Goal: Task Accomplishment & Management: Use online tool/utility

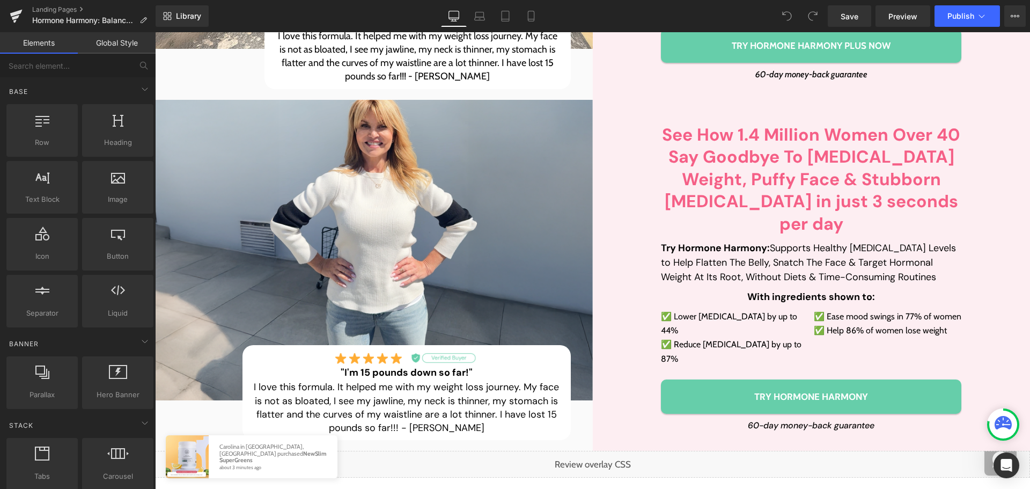
scroll to position [590, 0]
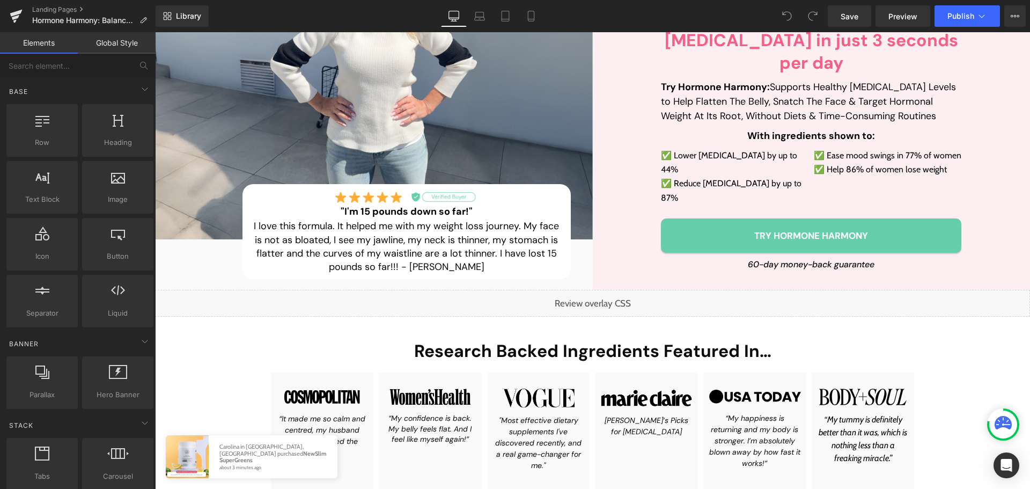
click at [600, 290] on div "Liquid" at bounding box center [592, 303] width 875 height 27
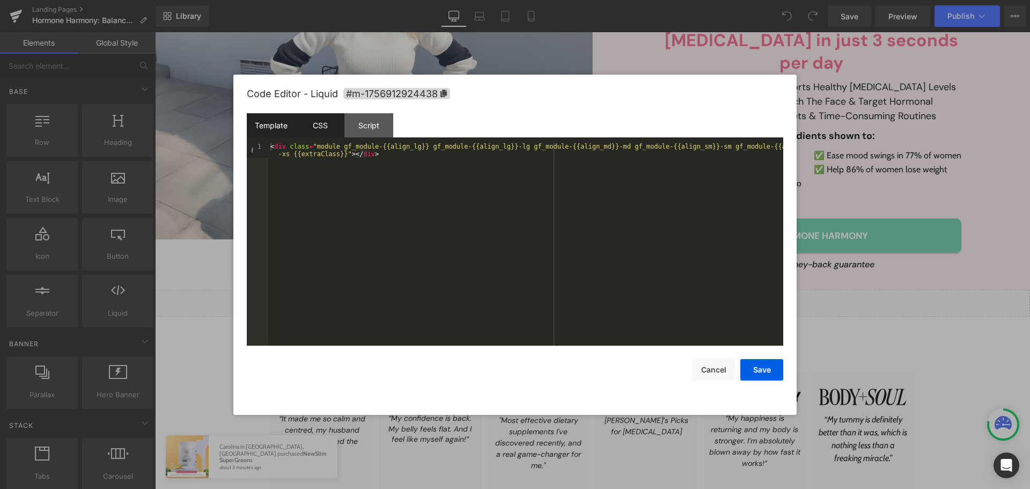
click at [314, 128] on div "CSS" at bounding box center [320, 125] width 49 height 24
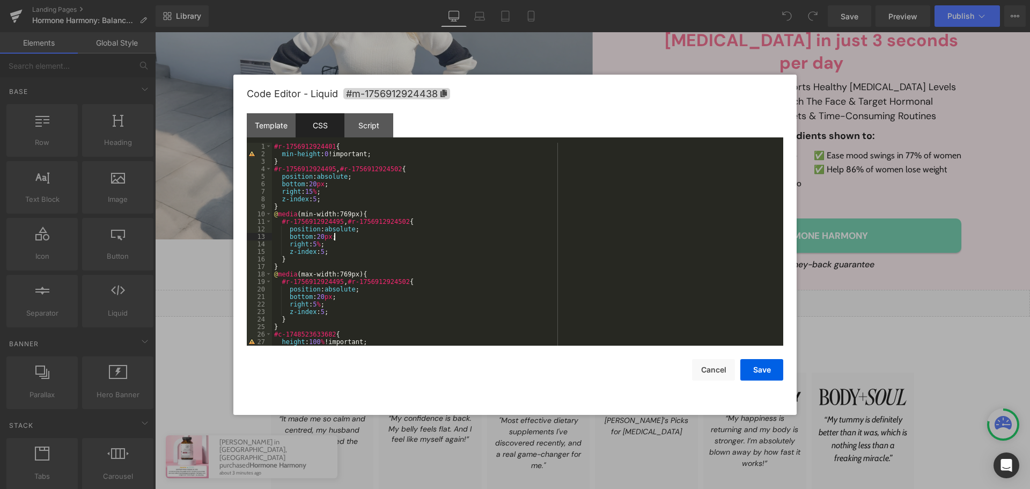
click at [440, 239] on div "#r-1756912924401 { min-height : 0 !important; } #r-1756912924495 , #r-175691292…" at bounding box center [525, 252] width 507 height 218
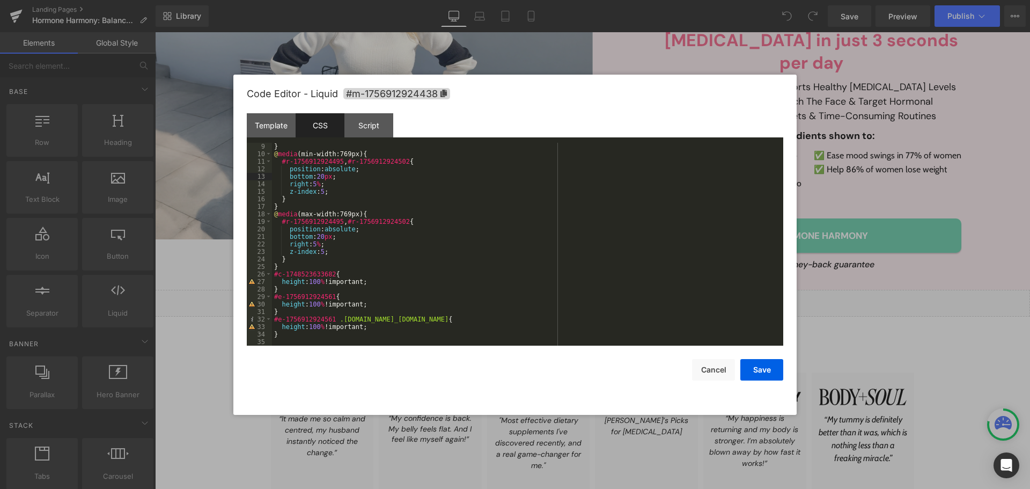
click at [300, 334] on div "} @ media (min-width:769px) { #r-1756912924495 , #r-1756912924502 { position : …" at bounding box center [525, 252] width 507 height 218
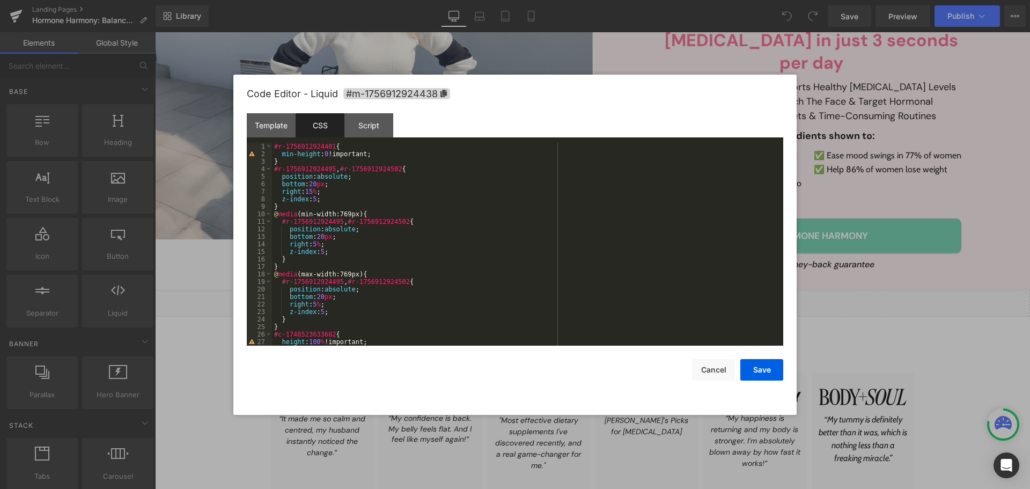
scroll to position [0, 0]
drag, startPoint x: 329, startPoint y: 145, endPoint x: 274, endPoint y: 147, distance: 55.8
click at [274, 147] on div "#r-1756912924401 { min-height : 0 !important; } #r-1756912924495 , #r-175691292…" at bounding box center [525, 252] width 507 height 218
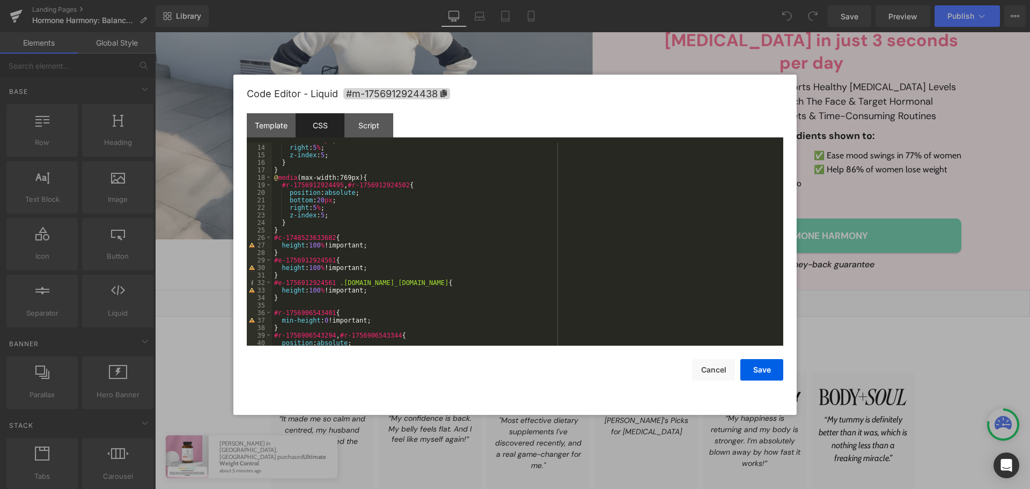
scroll to position [129, 0]
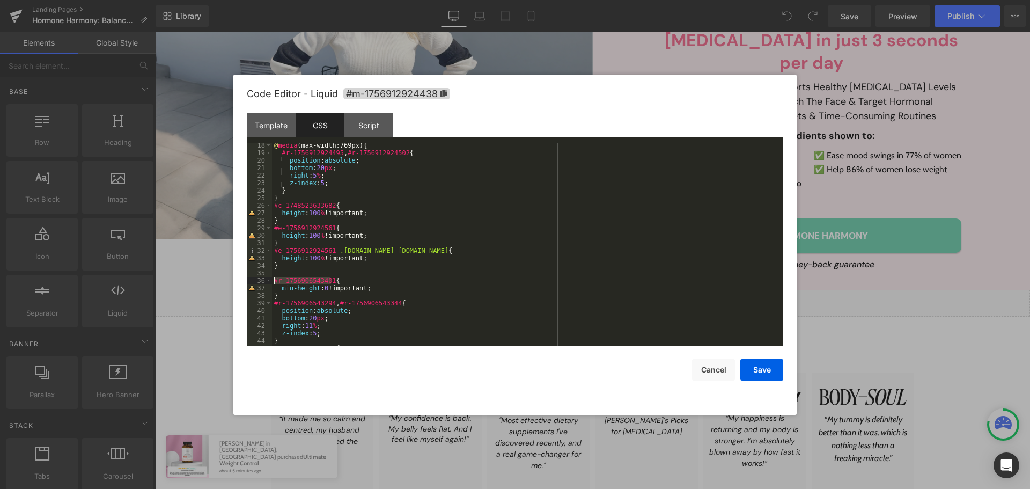
drag, startPoint x: 329, startPoint y: 281, endPoint x: 274, endPoint y: 277, distance: 55.9
click at [274, 277] on div "@ media (max-width:769px) { #r-1756912924495 , #r-1756912924502 { position : ab…" at bounding box center [525, 251] width 507 height 218
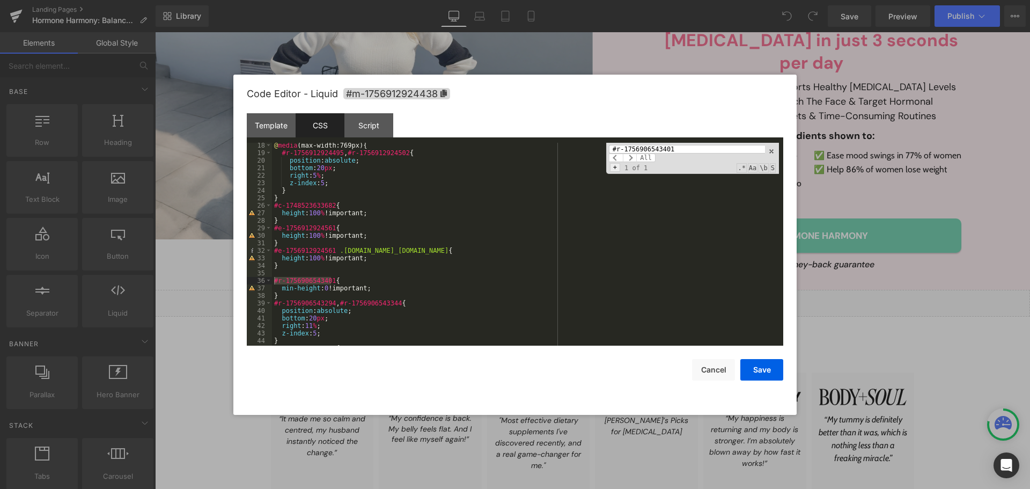
click at [616, 168] on span "+" at bounding box center [615, 167] width 10 height 9
click at [650, 167] on input at bounding box center [692, 168] width 167 height 9
paste input "#r-1756912924401"
type input "#r-1756912924401"
click at [651, 176] on span "All" at bounding box center [652, 177] width 19 height 9
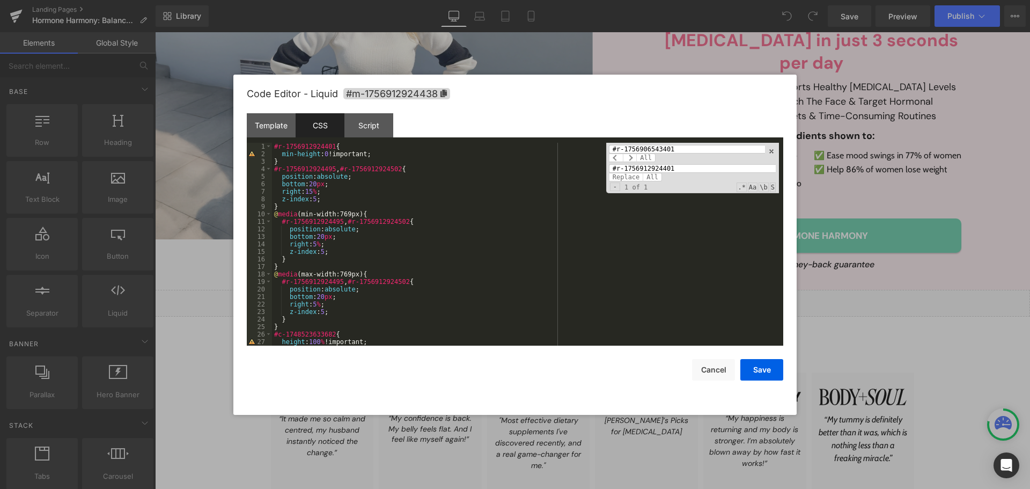
scroll to position [0, 0]
drag, startPoint x: 337, startPoint y: 170, endPoint x: 388, endPoint y: 170, distance: 50.4
click at [388, 170] on div "#r-1756912924401 { min-height : 0 !important; } #r-1756912924495 , #r-175691292…" at bounding box center [525, 252] width 507 height 218
drag, startPoint x: 329, startPoint y: 168, endPoint x: 292, endPoint y: 164, distance: 36.7
click at [292, 164] on div "#r-1756912924401 { min-height : 0 !important; } #r-1756912924495 , #r-175691292…" at bounding box center [525, 252] width 507 height 218
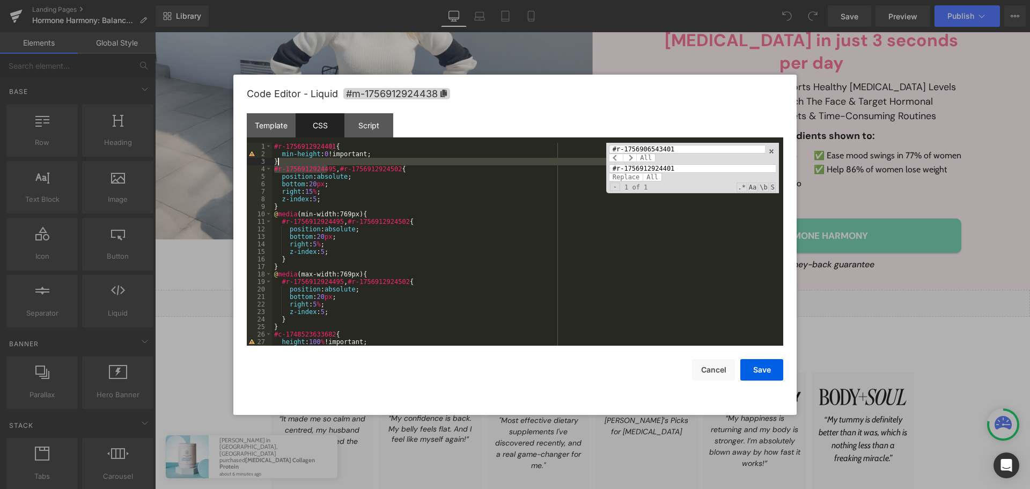
click at [313, 170] on div "#r-1756912924401 { min-height : 0 !important; } #r-1756912924495 , #r-175691292…" at bounding box center [525, 244] width 507 height 203
drag, startPoint x: 329, startPoint y: 169, endPoint x: 264, endPoint y: 168, distance: 64.9
click at [264, 168] on pre "1 2 3 4 5 6 7 8 9 10 11 12 13 14 15 16 17 18 19 20 21 22 23 24 25 26 27 28 #r-1…" at bounding box center [515, 244] width 536 height 203
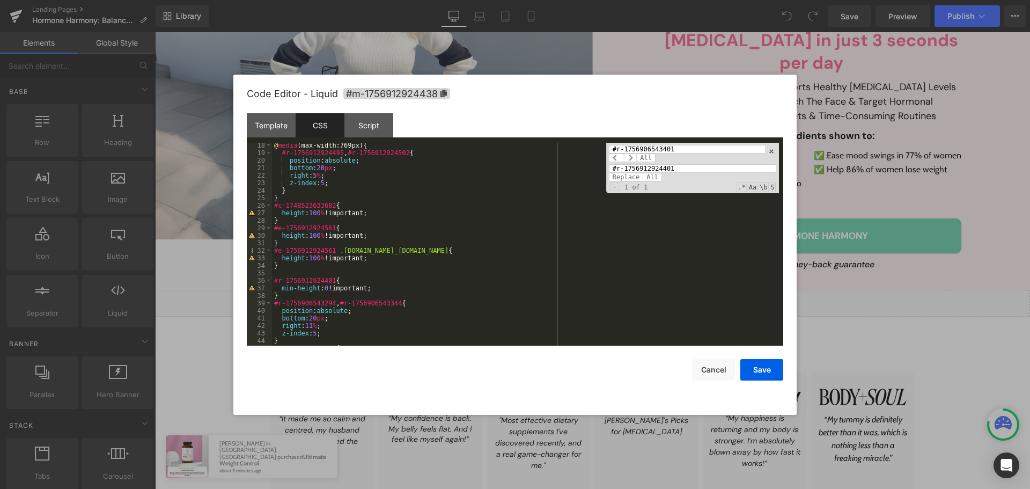
scroll to position [161, 0]
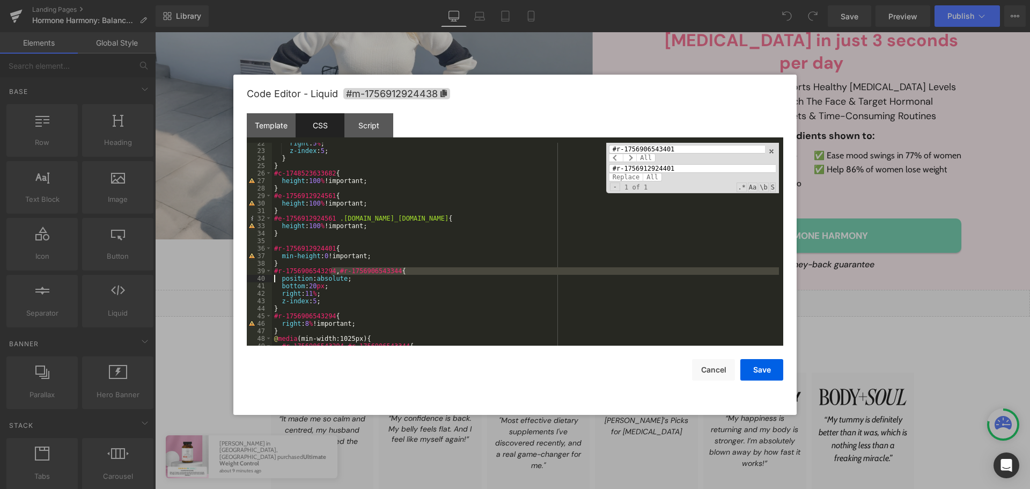
drag, startPoint x: 330, startPoint y: 271, endPoint x: 270, endPoint y: 275, distance: 59.7
click at [270, 275] on pre "22 23 24 25 26 27 28 29 30 31 32 33 34 35 36 37 38 39 40 41 42 43 44 45 46 47 4…" at bounding box center [515, 244] width 536 height 203
drag, startPoint x: 274, startPoint y: 271, endPoint x: 329, endPoint y: 271, distance: 55.8
click at [329, 271] on div "right : 5 % ; z-index : 5 ; } } #c-1748523633682 { height : 100 % !important; }…" at bounding box center [525, 248] width 507 height 218
type input "#r-1756906543294"
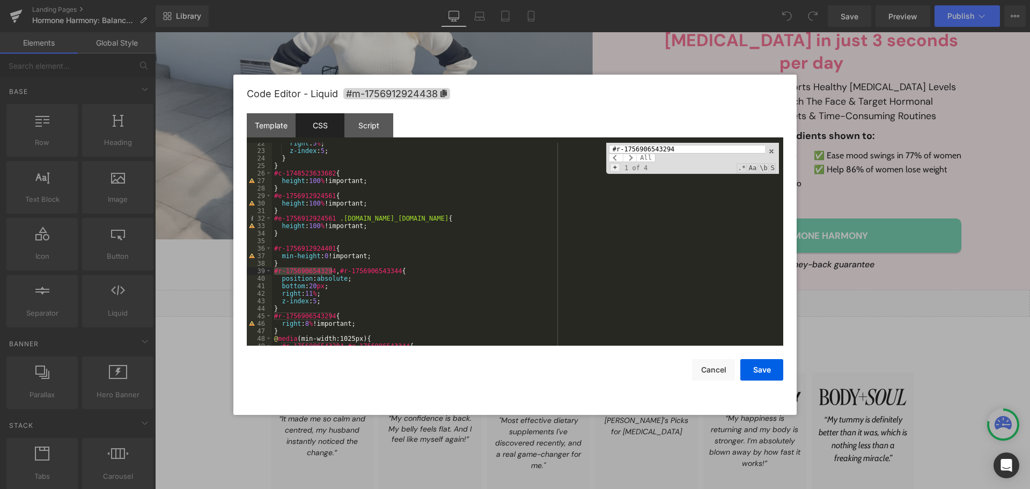
click at [619, 166] on span "+" at bounding box center [615, 167] width 10 height 9
click at [632, 168] on input "#r-1756912924401" at bounding box center [692, 168] width 167 height 9
paste input "95"
type input "#r-1756912924495"
click at [651, 175] on span "All" at bounding box center [652, 177] width 19 height 9
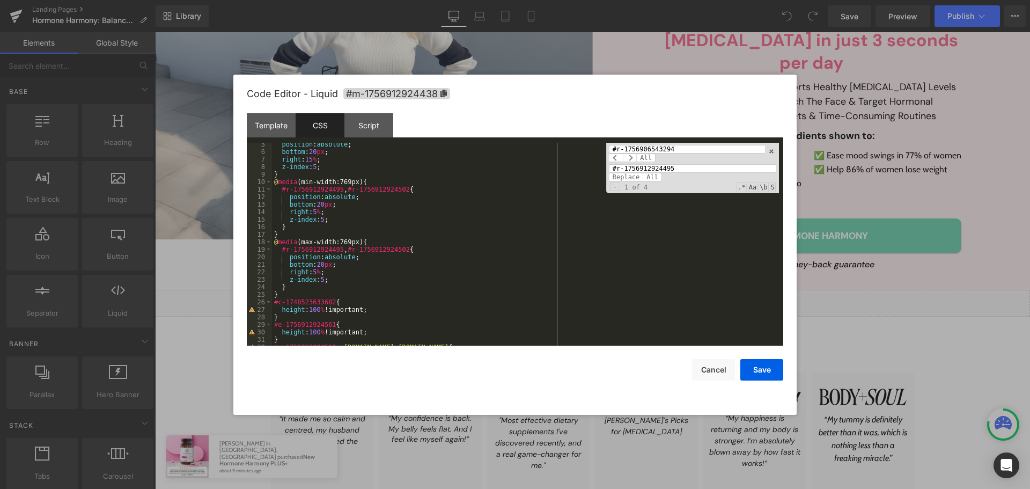
scroll to position [0, 0]
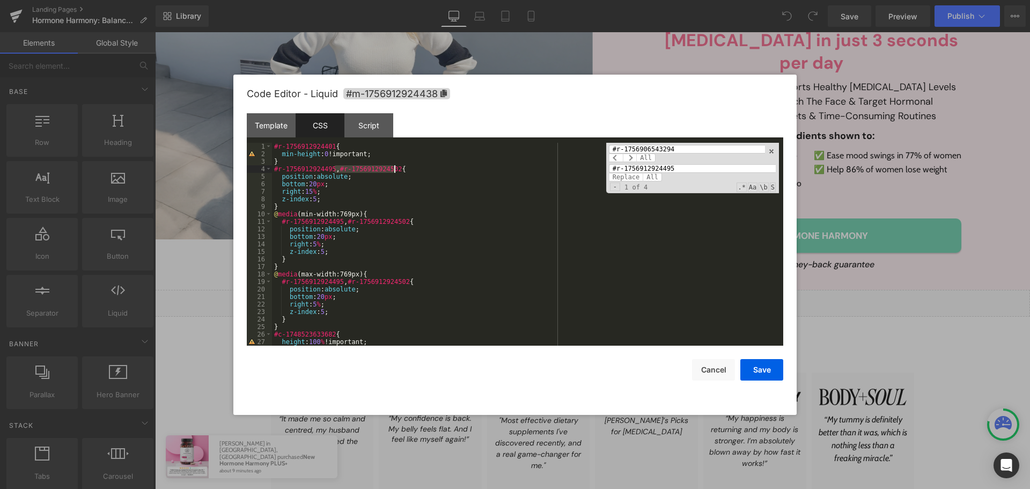
drag, startPoint x: 336, startPoint y: 168, endPoint x: 394, endPoint y: 171, distance: 58.0
click at [394, 171] on div "#r-1756912924401 { min-height : 0 !important; } #r-1756912924495 , #r-175691292…" at bounding box center [525, 252] width 507 height 218
click at [339, 167] on div "#r-1756912924401 { min-height : 0 !important; } #r-1756912924495 , #r-175691292…" at bounding box center [525, 244] width 507 height 203
drag, startPoint x: 337, startPoint y: 169, endPoint x: 394, endPoint y: 167, distance: 56.9
click at [394, 167] on div "#r-1756912924401 { min-height : 0 !important; } #r-1756912924495 , #r-175691292…" at bounding box center [525, 252] width 507 height 218
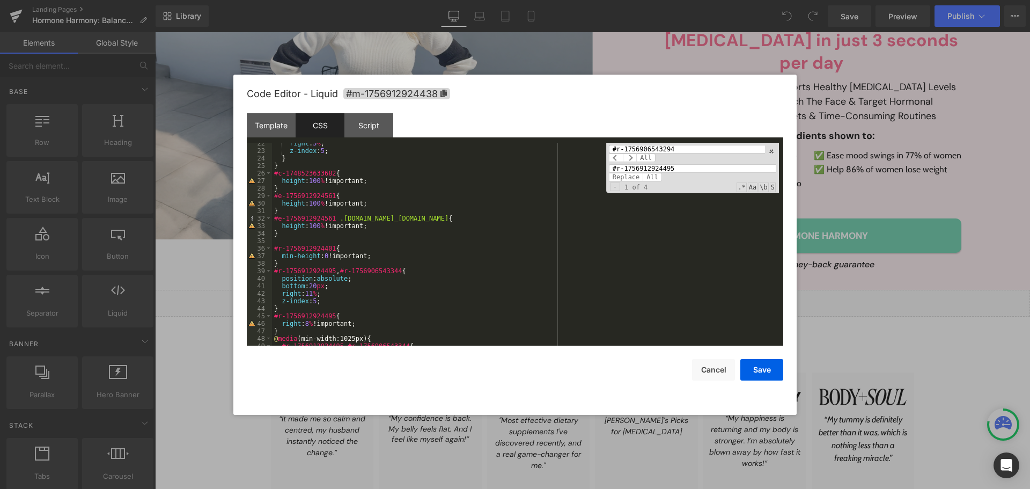
scroll to position [161, 0]
drag, startPoint x: 339, startPoint y: 270, endPoint x: 394, endPoint y: 268, distance: 54.8
click at [394, 268] on div "right : 5 % ; z-index : 5 ; } } #c-1748523633682 { height : 100 % !important; }…" at bounding box center [525, 248] width 507 height 218
type input "#r-1756906543344"
click at [614, 166] on span "+" at bounding box center [615, 167] width 10 height 9
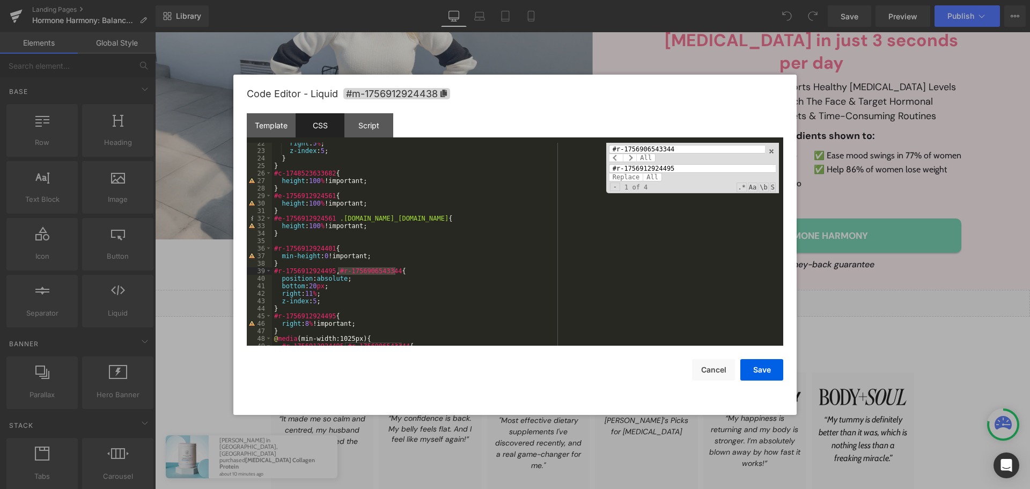
click at [626, 167] on input "#r-1756912924495" at bounding box center [692, 168] width 167 height 9
paste input "502"
type input "#r-1756912924502"
click at [650, 178] on span "All" at bounding box center [652, 177] width 19 height 9
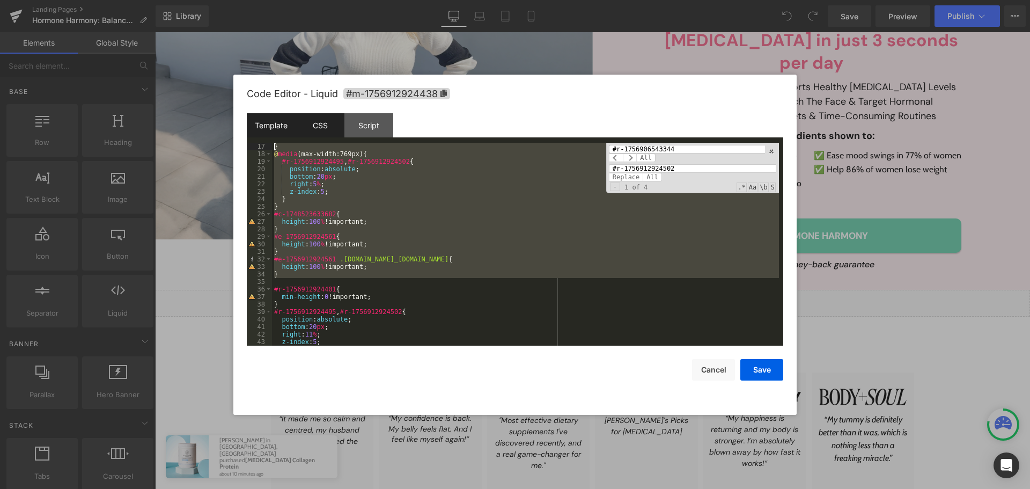
scroll to position [0, 0]
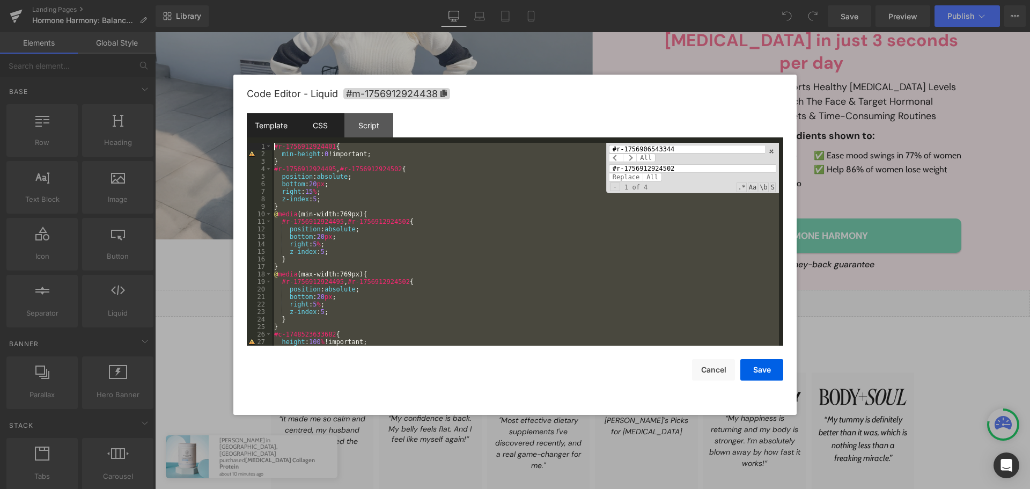
drag, startPoint x: 278, startPoint y: 240, endPoint x: 250, endPoint y: 115, distance: 128.2
click at [250, 115] on div "Template CSS Script Data 1 < div class = "module gf_module-{{align_lg}} gf_modu…" at bounding box center [515, 229] width 536 height 232
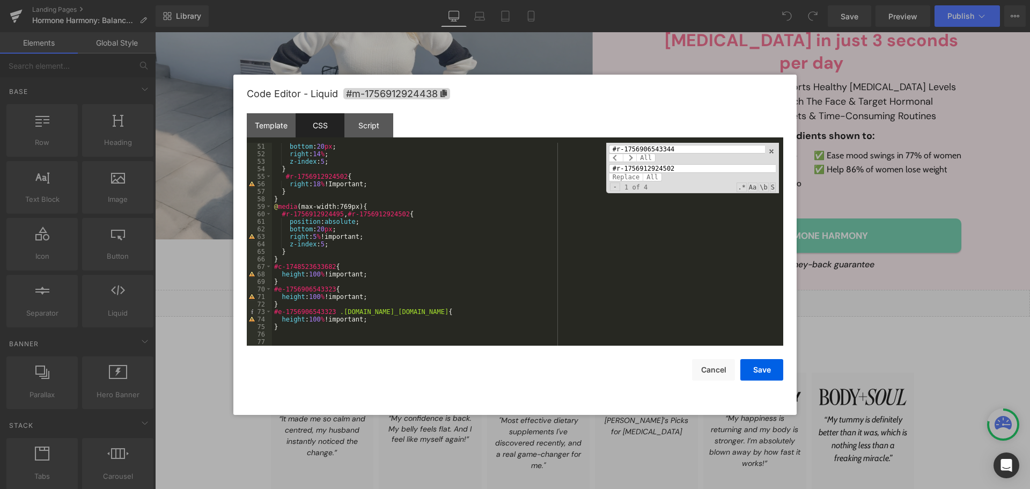
scroll to position [182, 0]
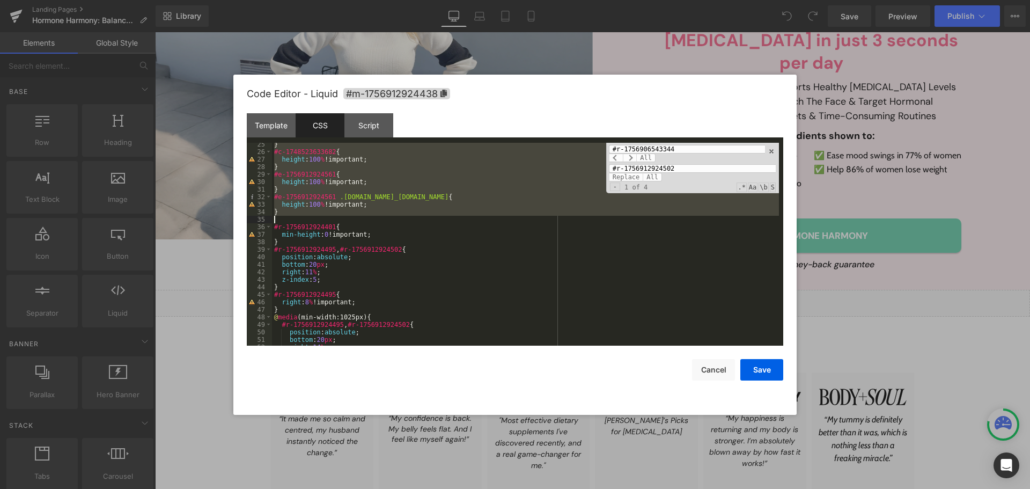
click at [289, 215] on div "} #c-1748523633682 { height : 100 % !important; } #e-1756912924561 { height : 1…" at bounding box center [525, 244] width 507 height 203
drag, startPoint x: 277, startPoint y: 218, endPoint x: 250, endPoint y: 152, distance: 70.7
click at [250, 152] on pre "25 26 27 28 29 30 31 32 33 34 35 36 37 38 39 40 41 42 43 44 45 46 47 48 49 50 5…" at bounding box center [515, 244] width 536 height 203
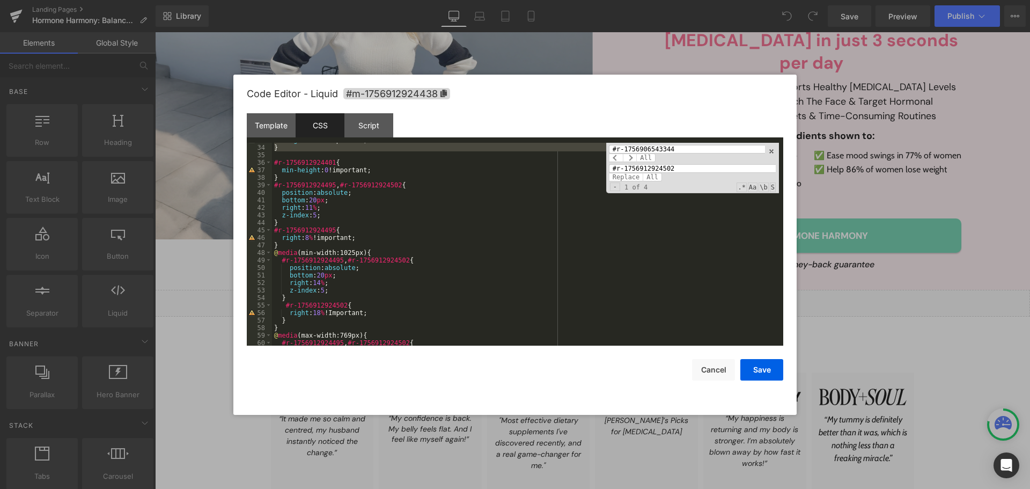
scroll to position [375, 0]
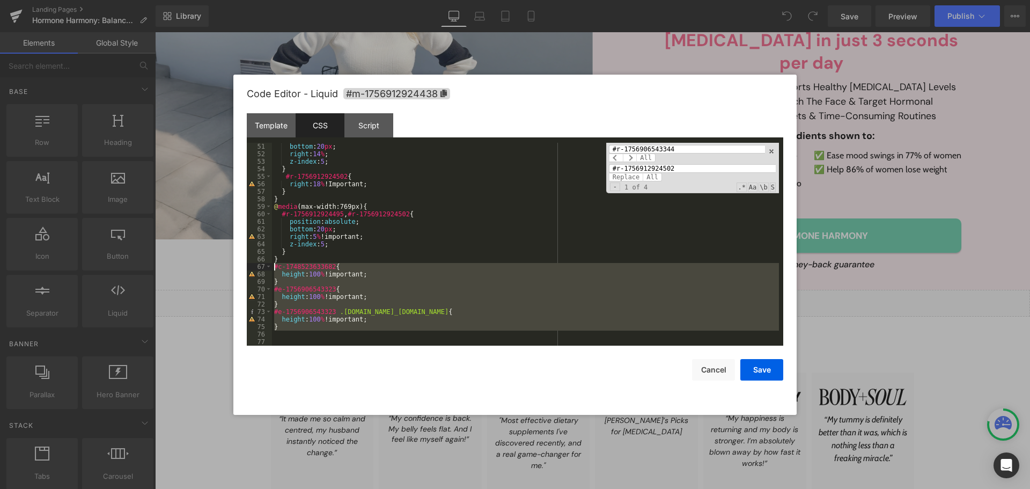
drag, startPoint x: 282, startPoint y: 332, endPoint x: 256, endPoint y: 265, distance: 72.0
click at [256, 265] on pre "51 52 53 54 55 56 57 58 59 60 61 62 63 64 65 66 67 68 69 70 71 72 73 74 75 76 7…" at bounding box center [515, 244] width 536 height 203
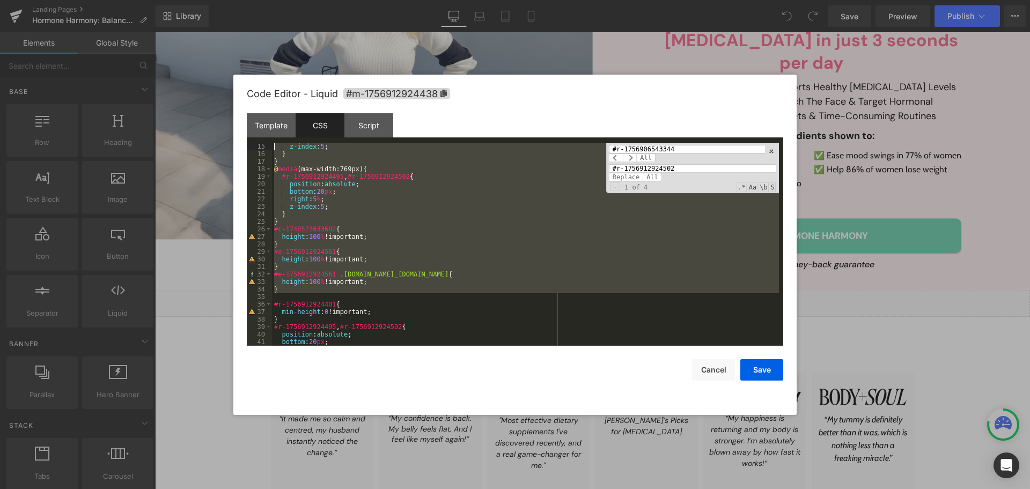
scroll to position [0, 0]
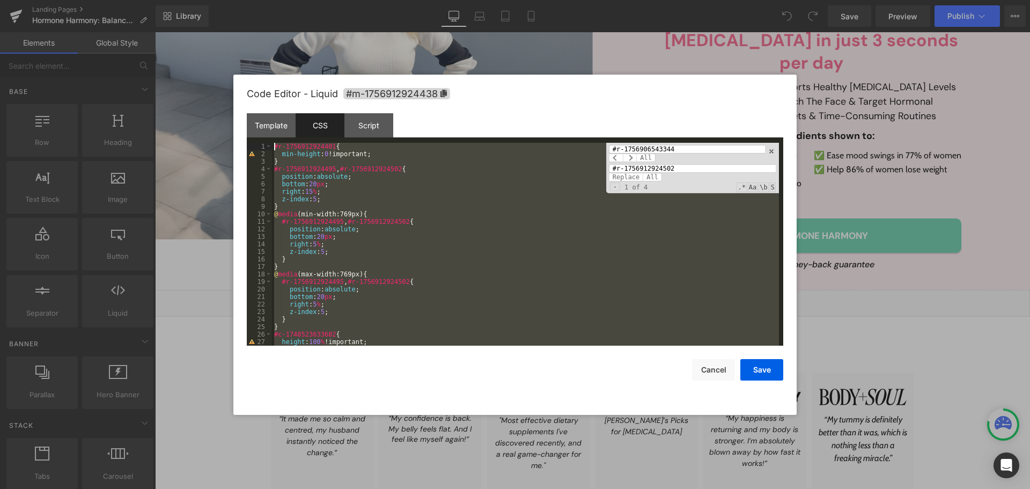
drag, startPoint x: 275, startPoint y: 182, endPoint x: 245, endPoint y: 97, distance: 90.7
click at [245, 97] on div "Code Editor - Liquid #m-1756912924438 Template CSS Script Data 1 < div class = …" at bounding box center [514, 245] width 563 height 340
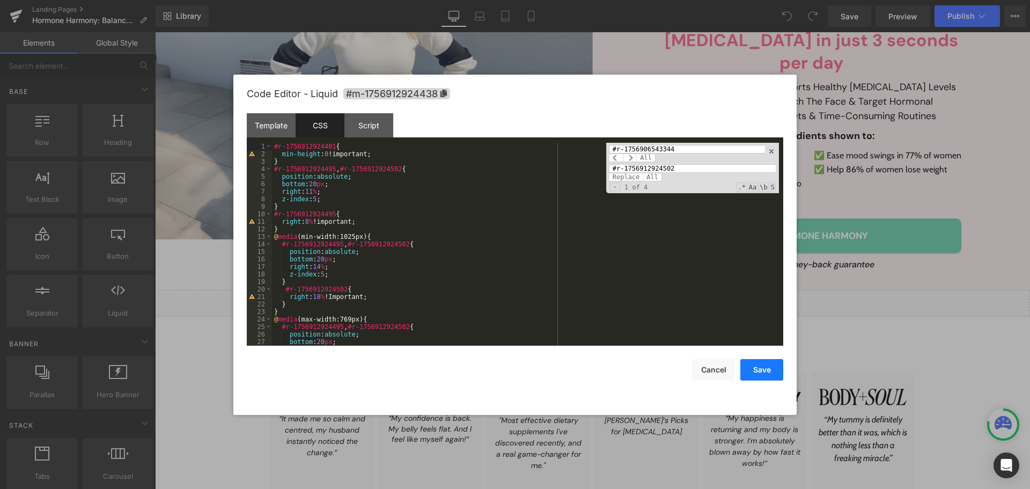
click at [759, 373] on button "Save" at bounding box center [761, 369] width 43 height 21
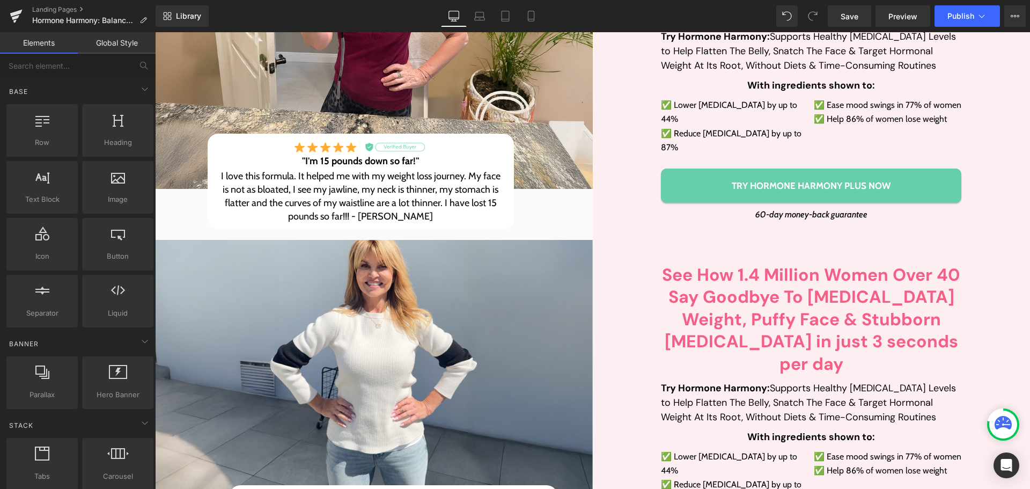
scroll to position [268, 0]
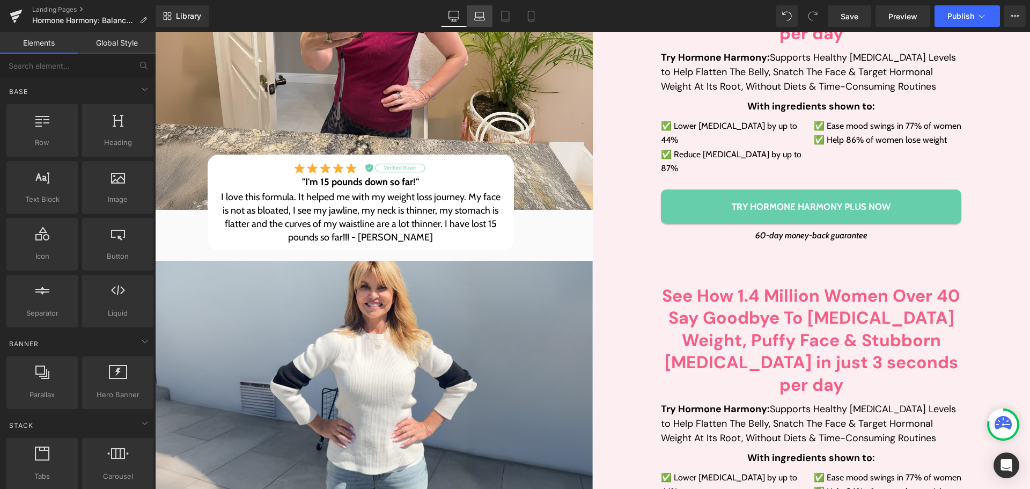
click at [478, 19] on icon at bounding box center [479, 16] width 11 height 11
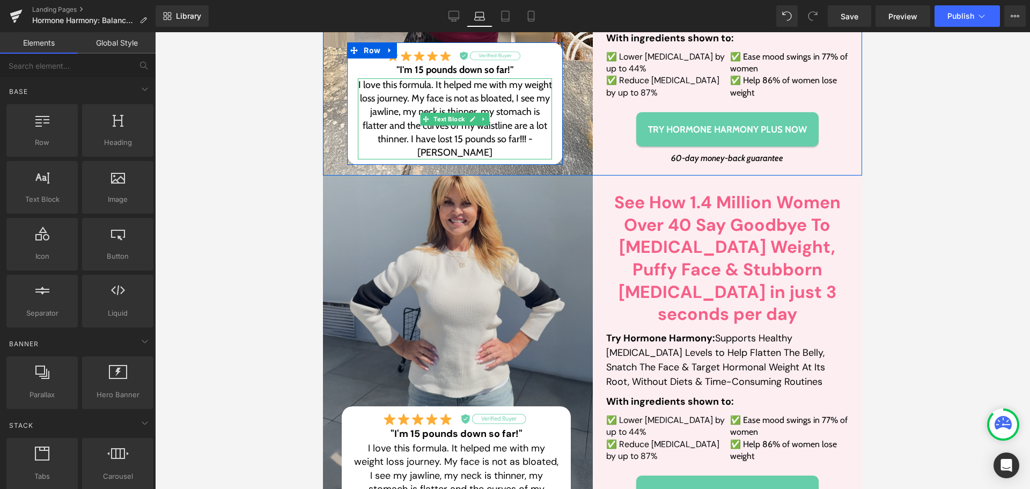
scroll to position [375, 0]
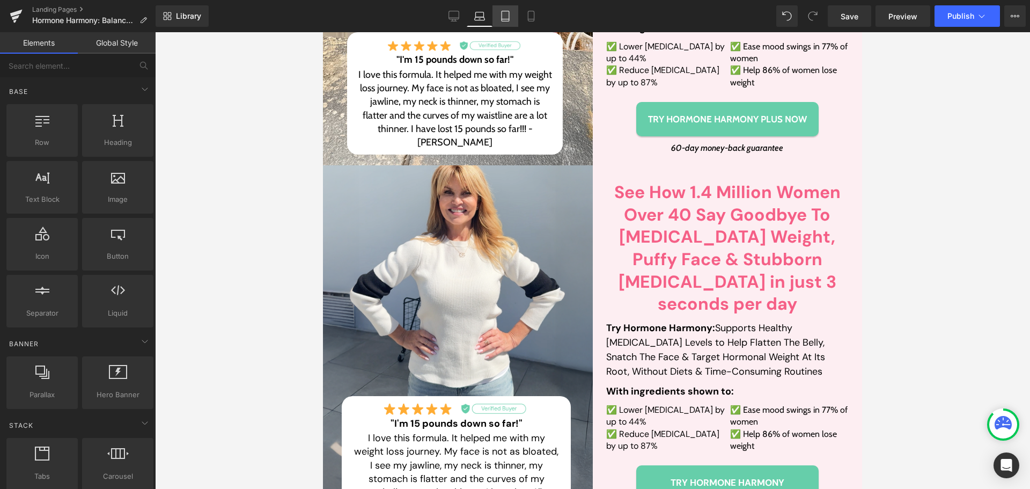
click at [508, 18] on icon at bounding box center [505, 16] width 11 height 11
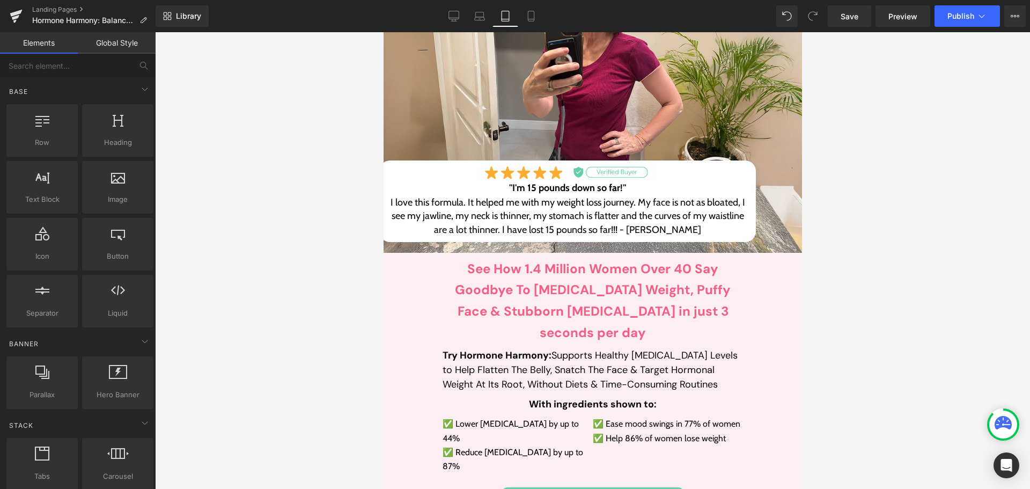
scroll to position [216, 0]
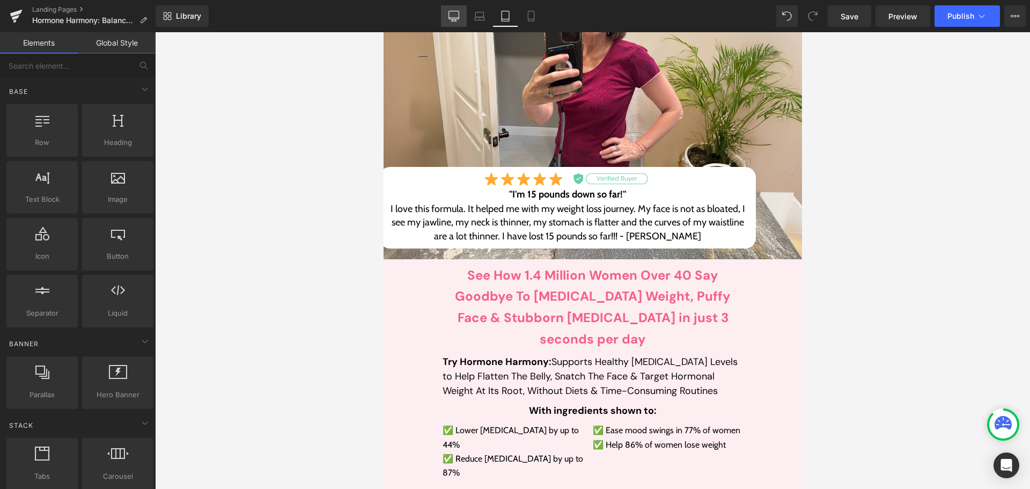
click at [451, 13] on icon at bounding box center [453, 16] width 11 height 11
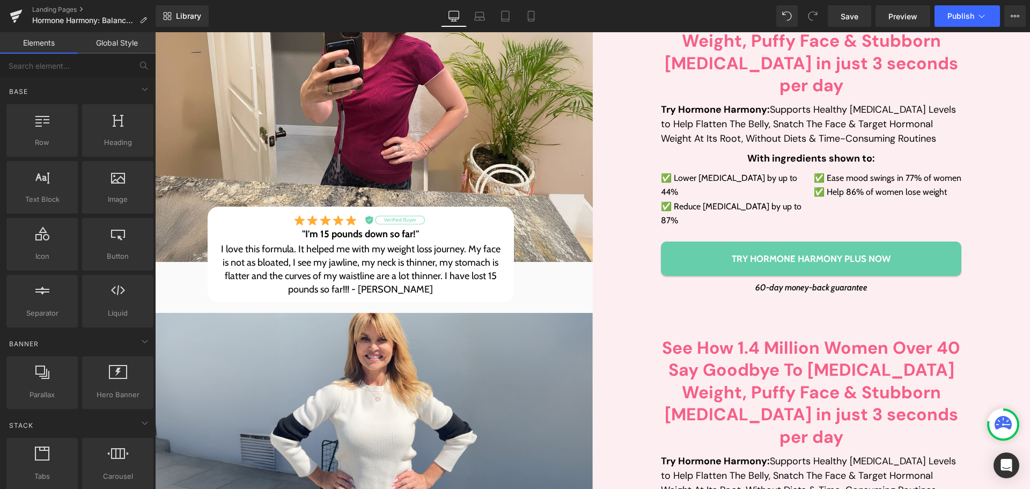
scroll to position [446, 0]
